Goal: Information Seeking & Learning: Learn about a topic

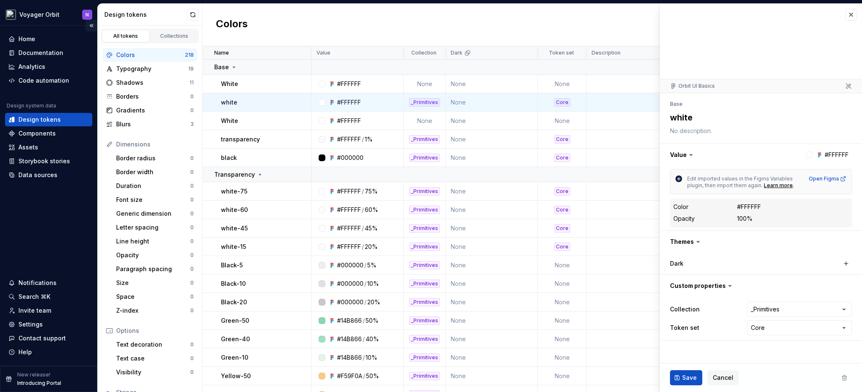
click at [88, 27] on button "Collapse sidebar" at bounding box center [92, 26] width 12 height 12
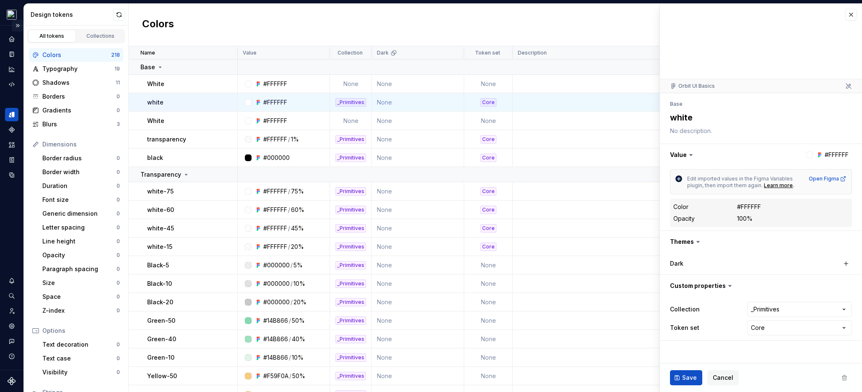
click at [16, 24] on button "Expand sidebar" at bounding box center [18, 26] width 12 height 12
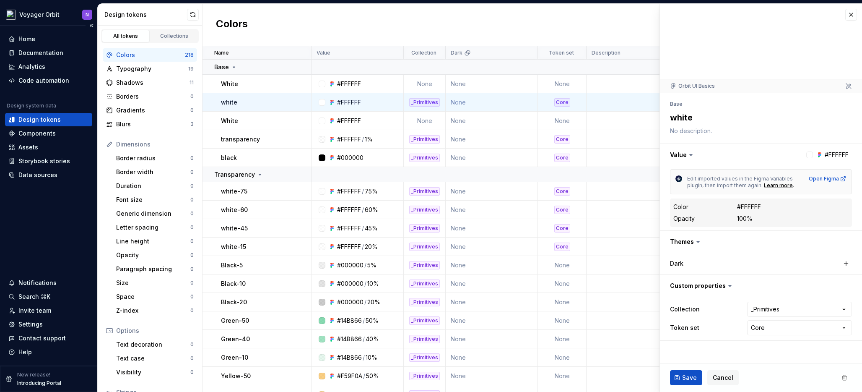
click at [55, 257] on div "Home Documentation Analytics Code automation Design system data Design tokens C…" at bounding box center [48, 196] width 97 height 340
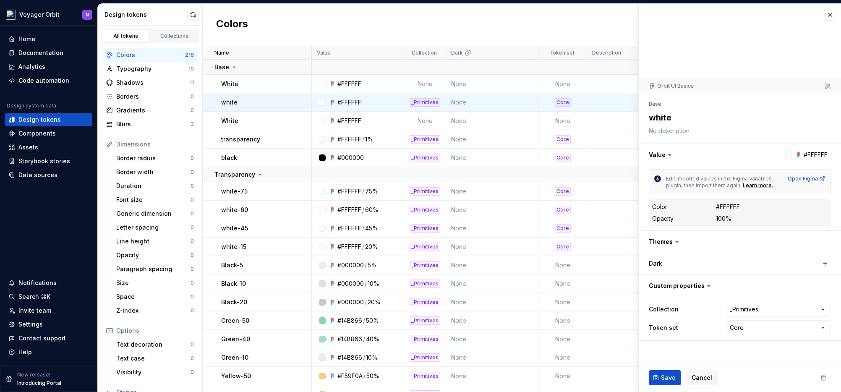
type textarea "*"
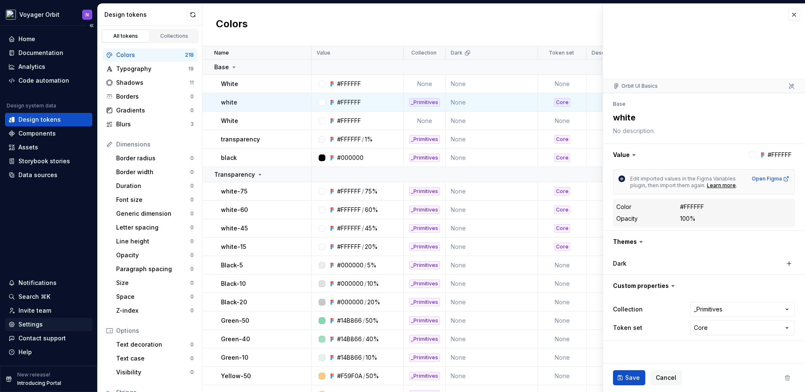
click at [27, 324] on div "Settings" at bounding box center [30, 324] width 24 height 8
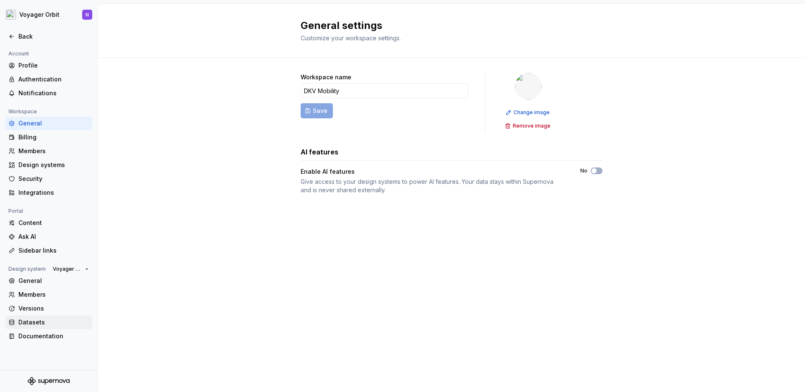
click at [31, 324] on div "Datasets" at bounding box center [53, 322] width 70 height 8
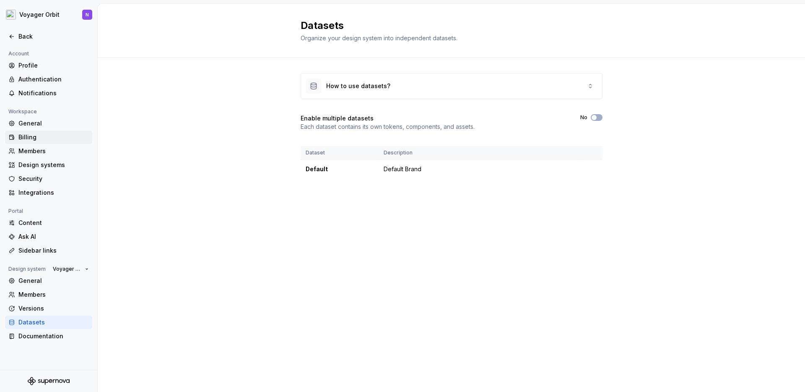
click at [29, 142] on div "Billing" at bounding box center [48, 136] width 87 height 13
click at [29, 151] on div "Members" at bounding box center [53, 151] width 70 height 8
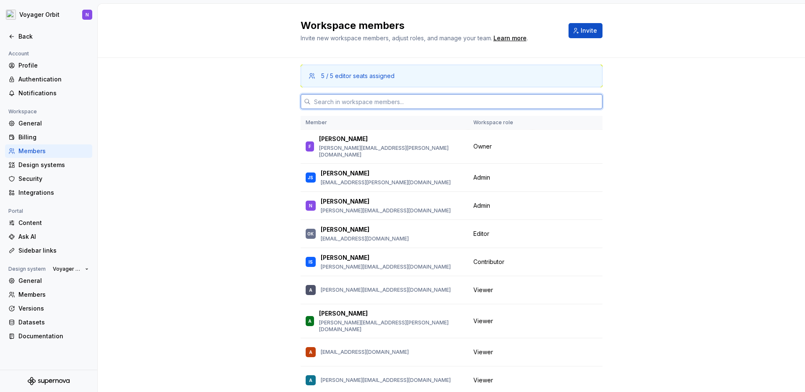
click at [363, 105] on input "text" at bounding box center [457, 101] width 292 height 15
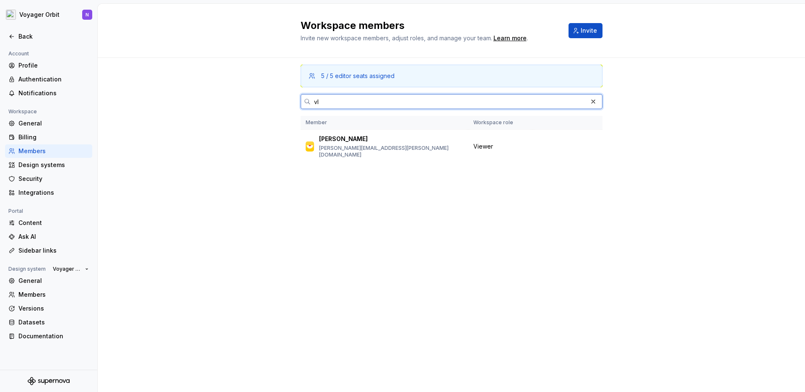
type input "v"
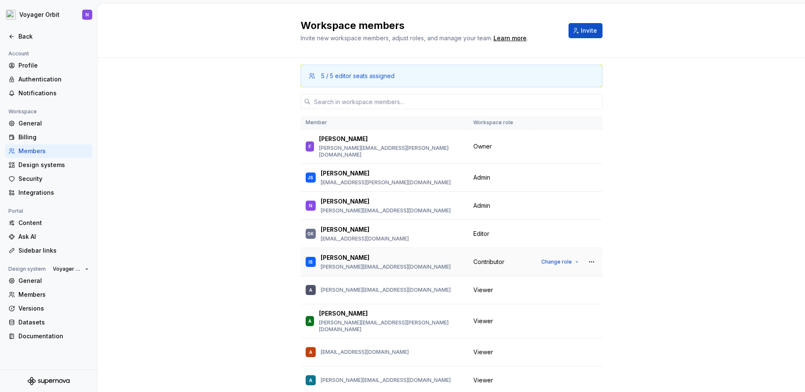
drag, startPoint x: 314, startPoint y: 251, endPoint x: 396, endPoint y: 251, distance: 81.8
click at [396, 253] on div "IS [PERSON_NAME] [PERSON_NAME][EMAIL_ADDRESS][DOMAIN_NAME]" at bounding box center [385, 262] width 158 height 18
click at [248, 243] on div "5 / 5 editor seats assigned Member Workspace role F Frank [EMAIL_ADDRESS][PERSO…" at bounding box center [452, 252] width 708 height 388
click at [10, 37] on icon at bounding box center [12, 36] width 4 height 3
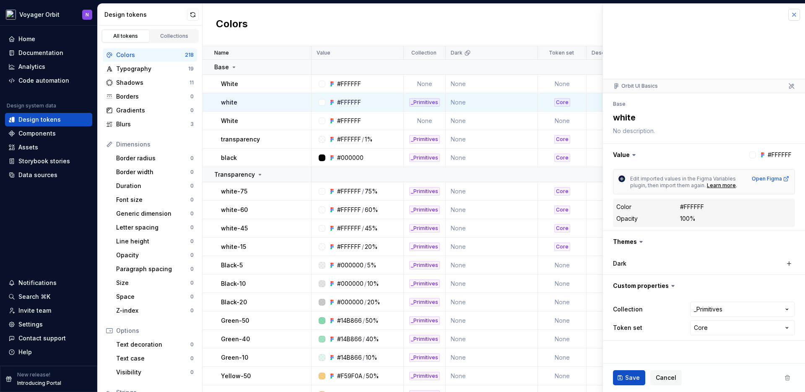
click at [796, 14] on button "button" at bounding box center [795, 15] width 12 height 12
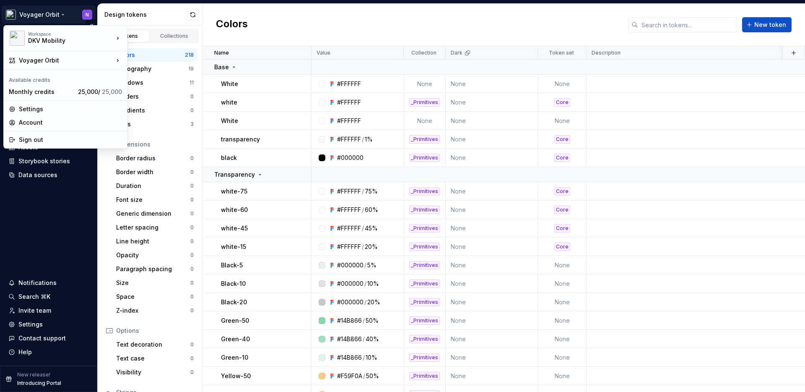
click at [46, 13] on html "Voyager Orbit N Home Documentation Analytics Code automation Design system data…" at bounding box center [402, 196] width 805 height 392
click at [157, 60] on div "Voyager" at bounding box center [177, 61] width 72 height 8
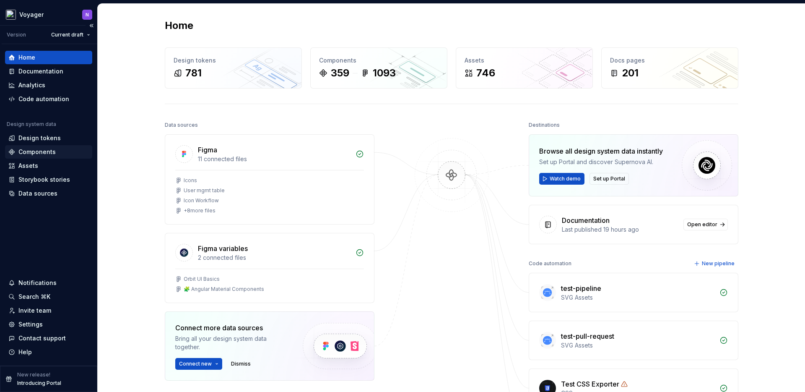
click at [45, 148] on div "Components" at bounding box center [36, 152] width 37 height 8
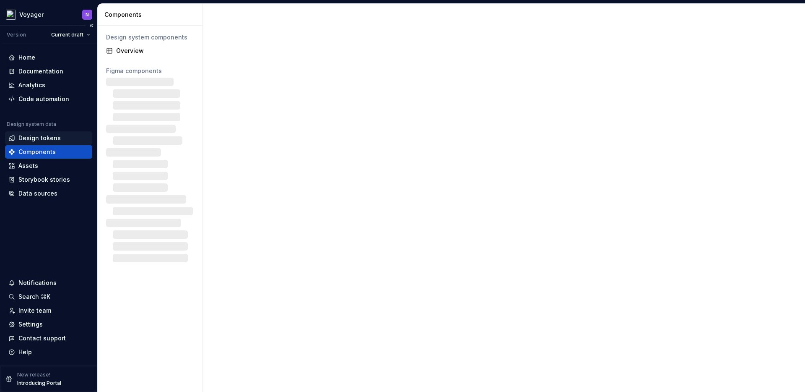
click at [45, 138] on div "Design tokens" at bounding box center [39, 138] width 42 height 8
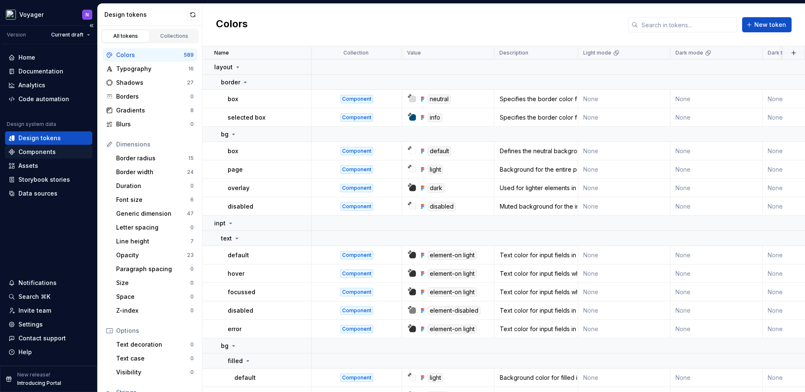
click at [54, 153] on div "Components" at bounding box center [48, 152] width 81 height 8
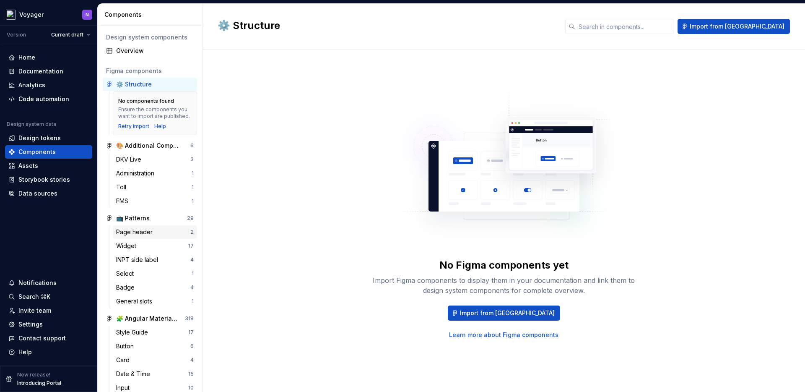
click at [146, 239] on div "Page header 2" at bounding box center [155, 231] width 84 height 13
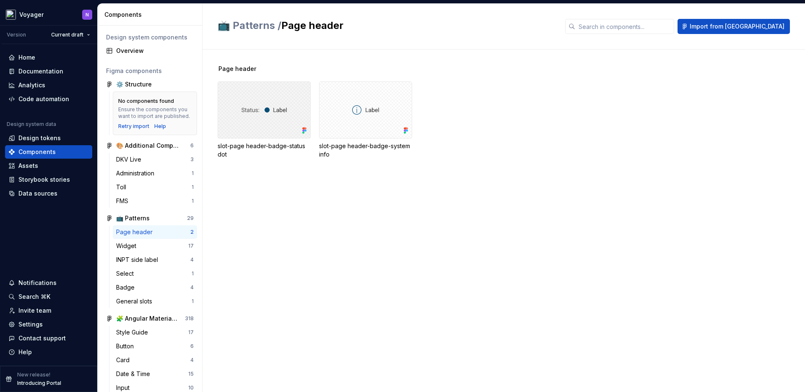
click at [265, 107] on div at bounding box center [264, 109] width 93 height 57
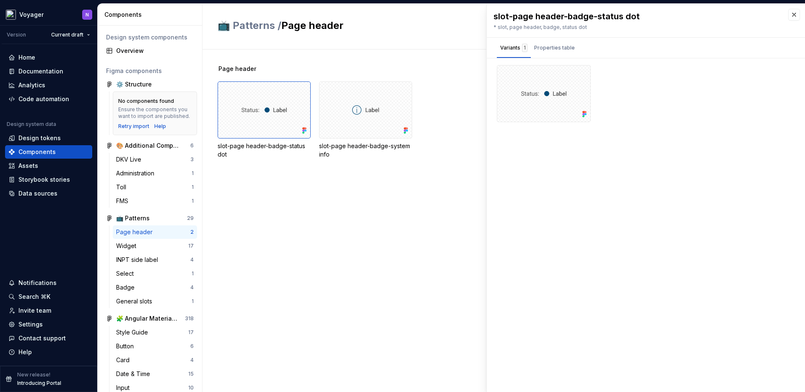
click at [252, 146] on div "slot-page header-badge-status dot" at bounding box center [264, 150] width 93 height 17
click at [39, 134] on div "Design tokens" at bounding box center [39, 138] width 42 height 8
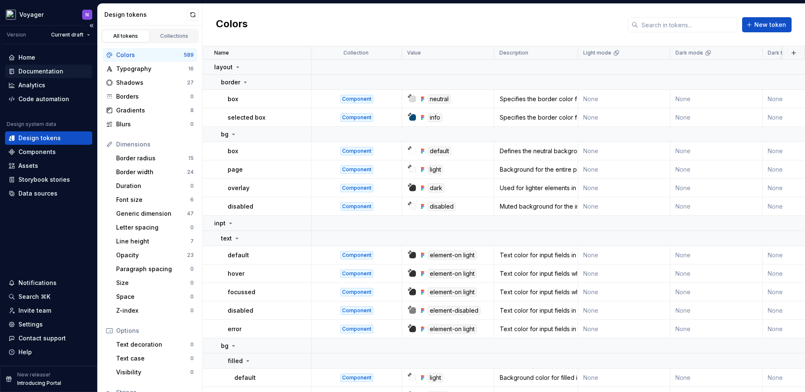
click at [42, 68] on div "Documentation" at bounding box center [40, 71] width 45 height 8
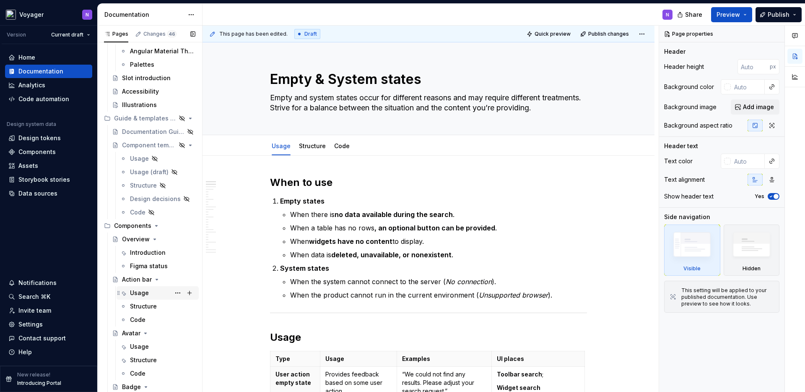
scroll to position [329, 0]
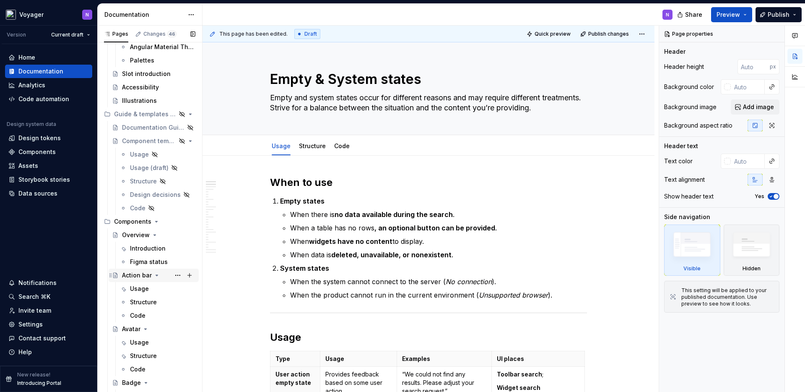
click at [137, 274] on div "Action bar" at bounding box center [137, 275] width 30 height 8
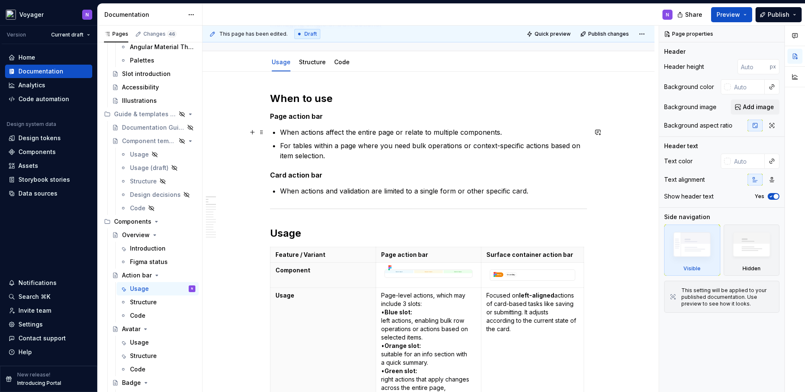
scroll to position [101, 0]
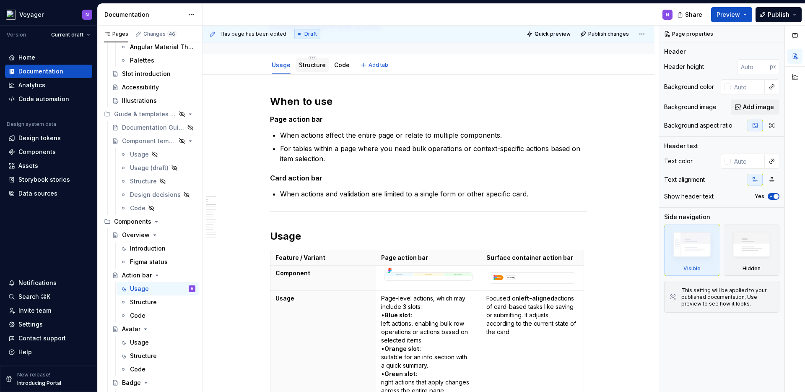
click at [313, 66] on link "Structure" at bounding box center [312, 64] width 27 height 7
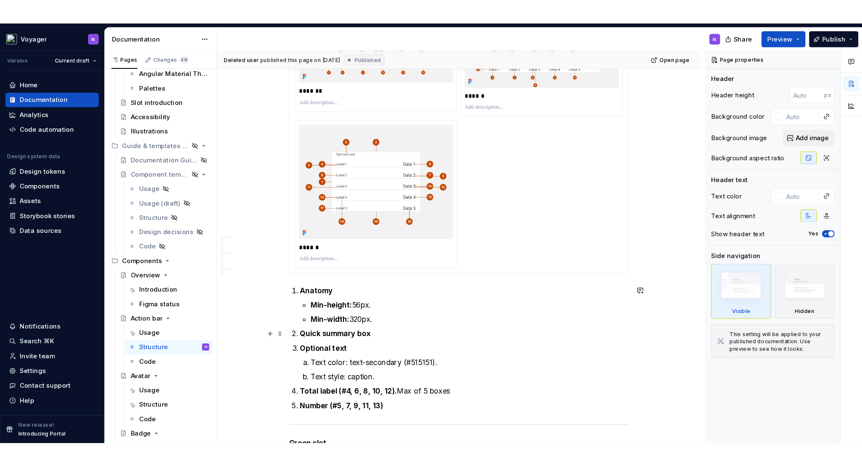
scroll to position [1344, 0]
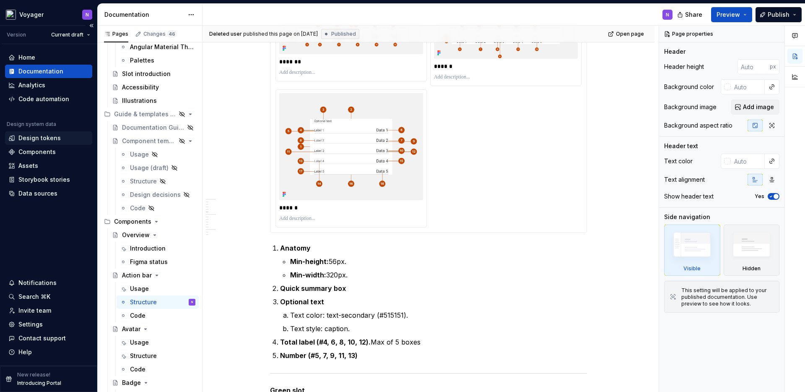
click at [52, 137] on div "Design tokens" at bounding box center [39, 138] width 42 height 8
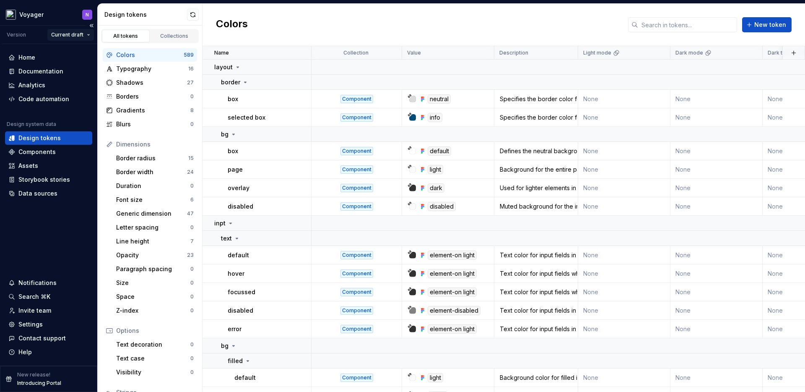
click at [79, 35] on html "Voyager N Version Current draft Home Documentation Analytics Code automation De…" at bounding box center [402, 196] width 805 height 392
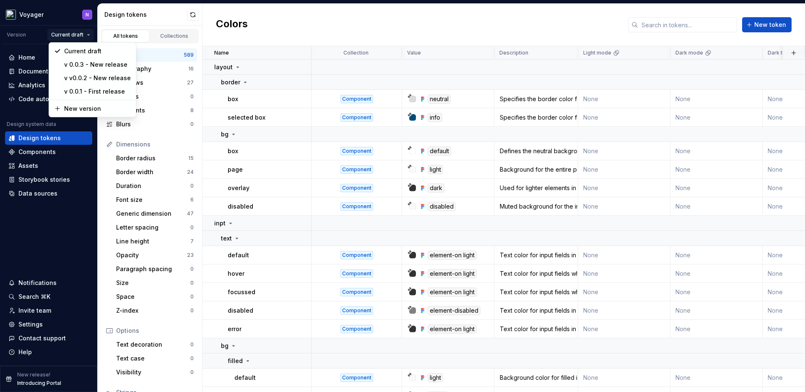
click at [58, 22] on html "Voyager N Version Current draft Home Documentation Analytics Code automation De…" at bounding box center [402, 196] width 805 height 392
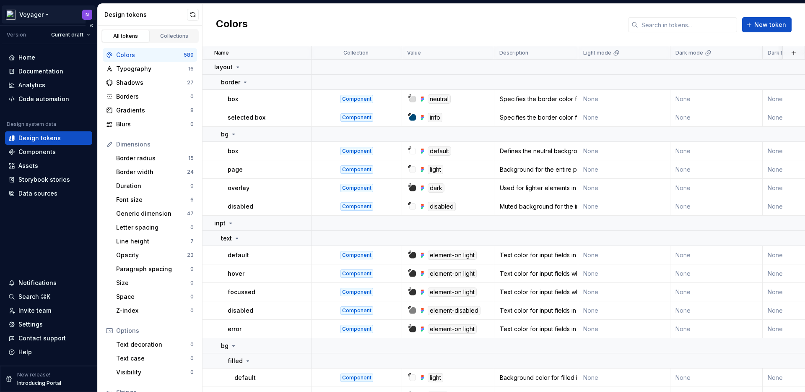
click at [43, 14] on html "Voyager N Version Current draft Home Documentation Analytics Code automation De…" at bounding box center [402, 196] width 805 height 392
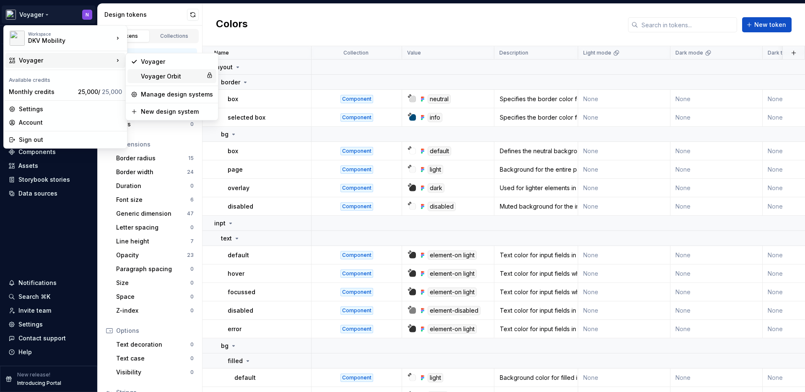
click at [162, 73] on div "Voyager Orbit" at bounding box center [172, 76] width 62 height 8
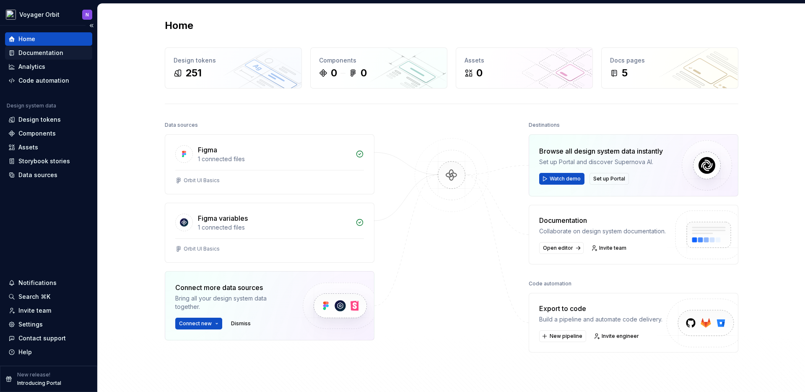
click at [41, 52] on div "Documentation" at bounding box center [40, 53] width 45 height 8
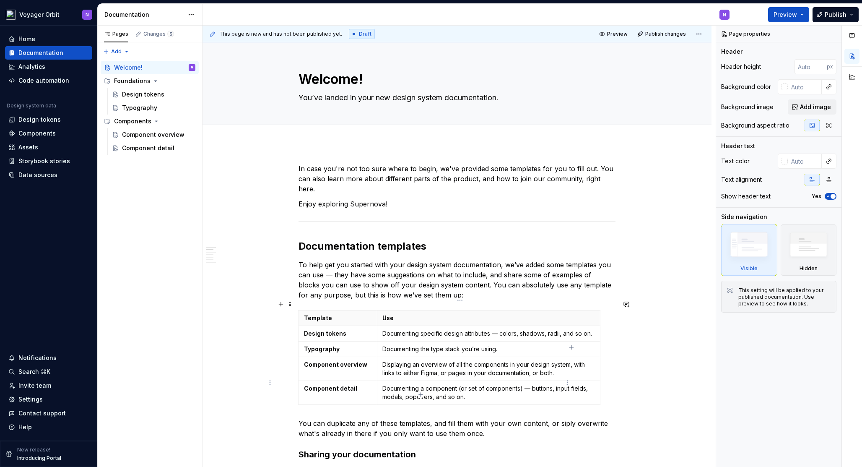
type textarea "*"
